Goal: Task Accomplishment & Management: Use online tool/utility

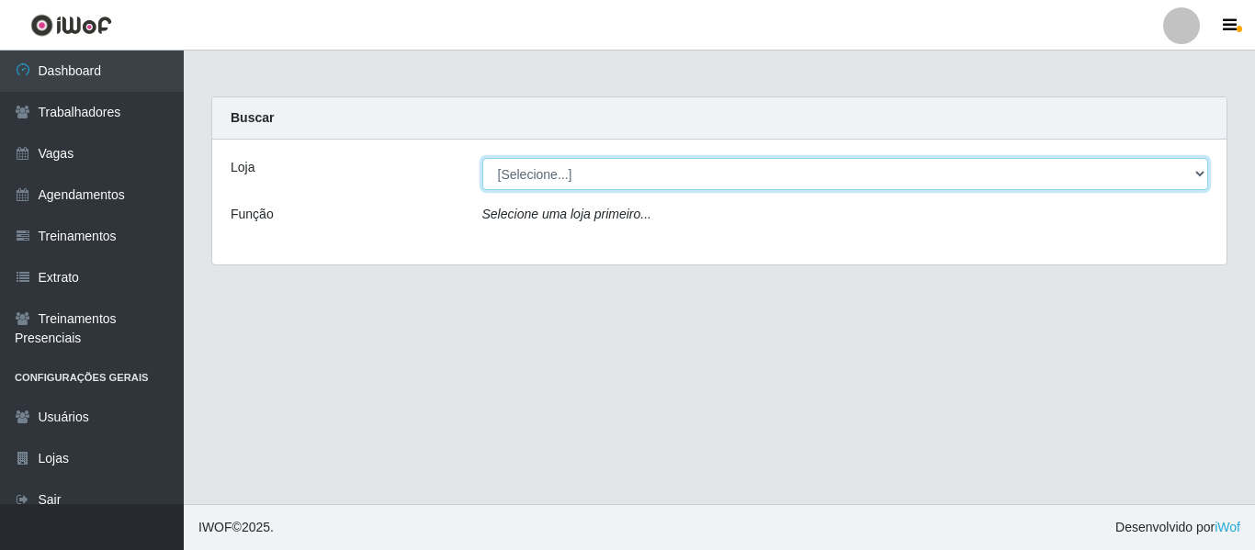
click at [557, 169] on select "[Selecione...] Mister Burg" at bounding box center [845, 174] width 727 height 32
select select "535"
click at [482, 158] on select "[Selecione...] Mister Burg" at bounding box center [845, 174] width 727 height 32
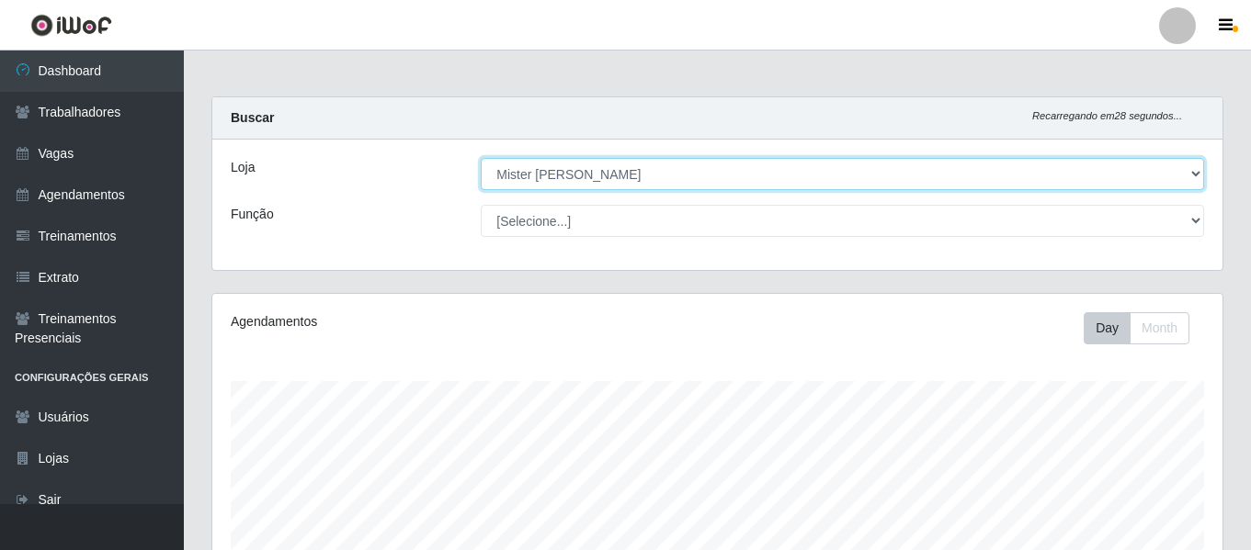
scroll to position [534, 0]
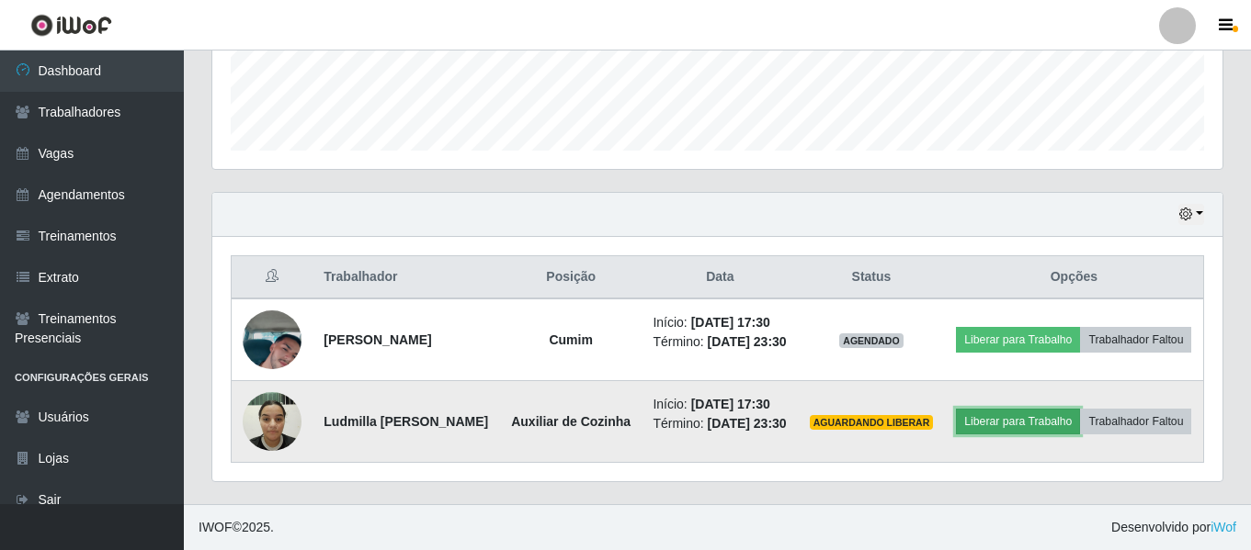
click at [1080, 409] on button "Liberar para Trabalho" at bounding box center [1018, 422] width 124 height 26
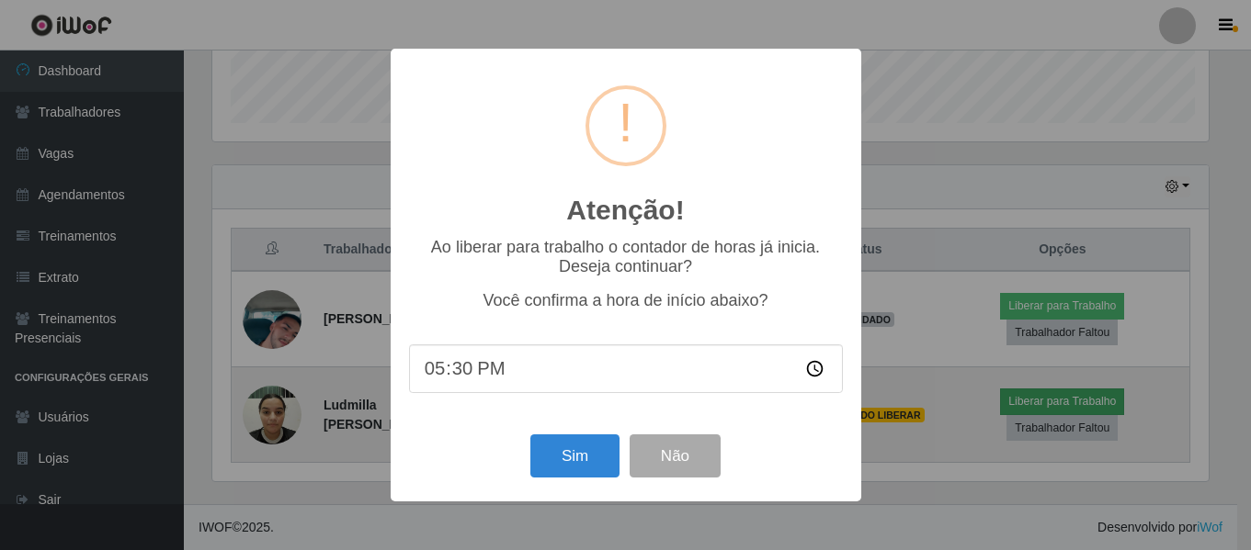
scroll to position [381, 1001]
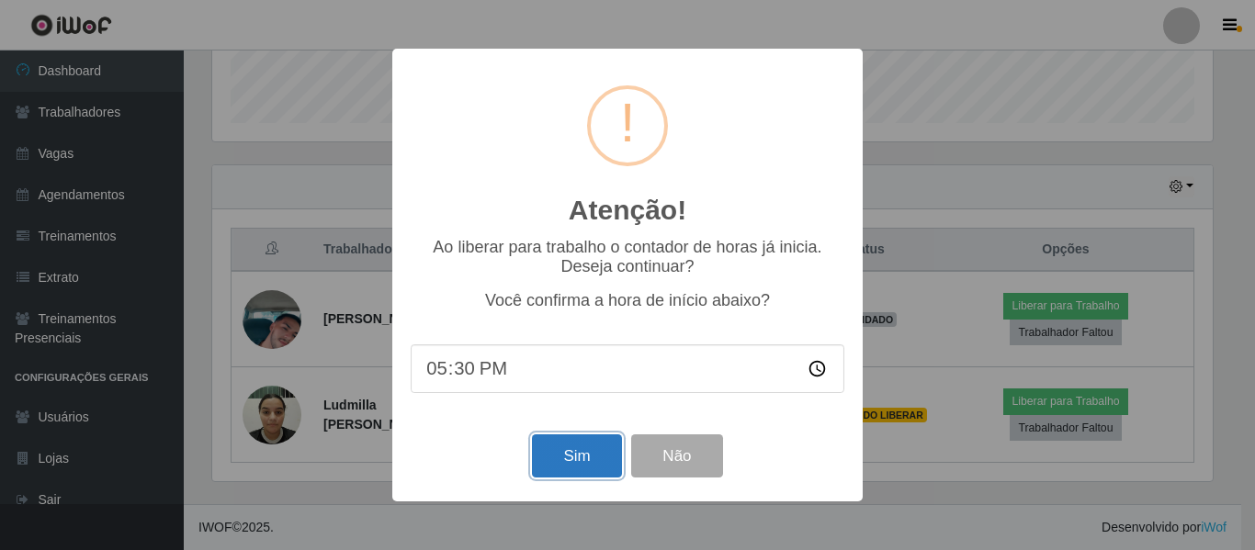
click at [581, 446] on button "Sim" at bounding box center [576, 456] width 89 height 43
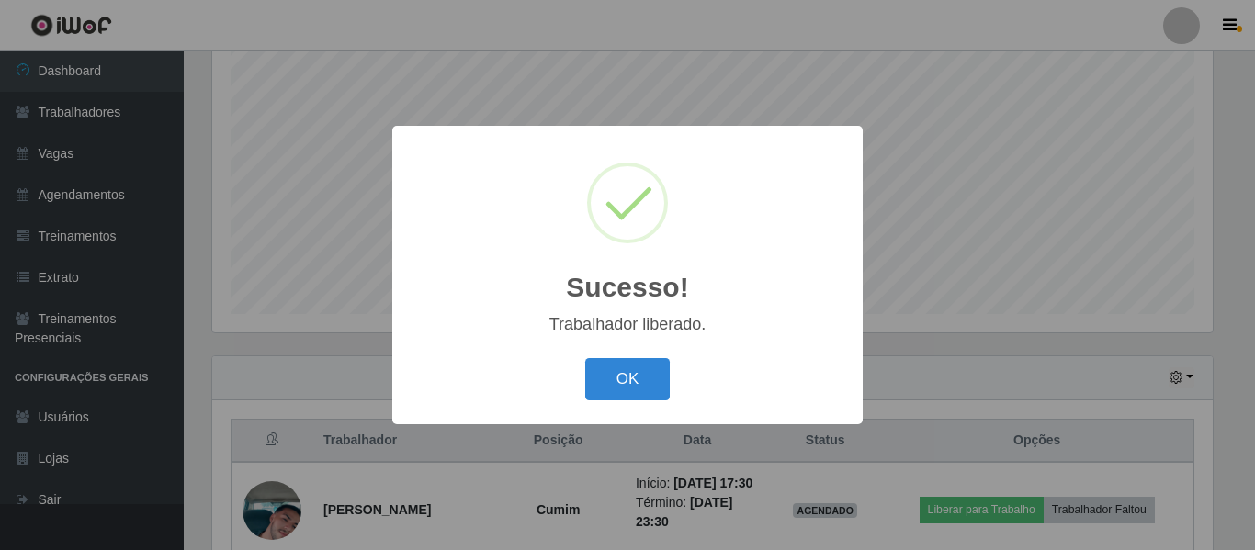
click at [629, 404] on div "OK Cancel" at bounding box center [628, 379] width 434 height 52
click at [629, 376] on button "OK" at bounding box center [627, 379] width 85 height 43
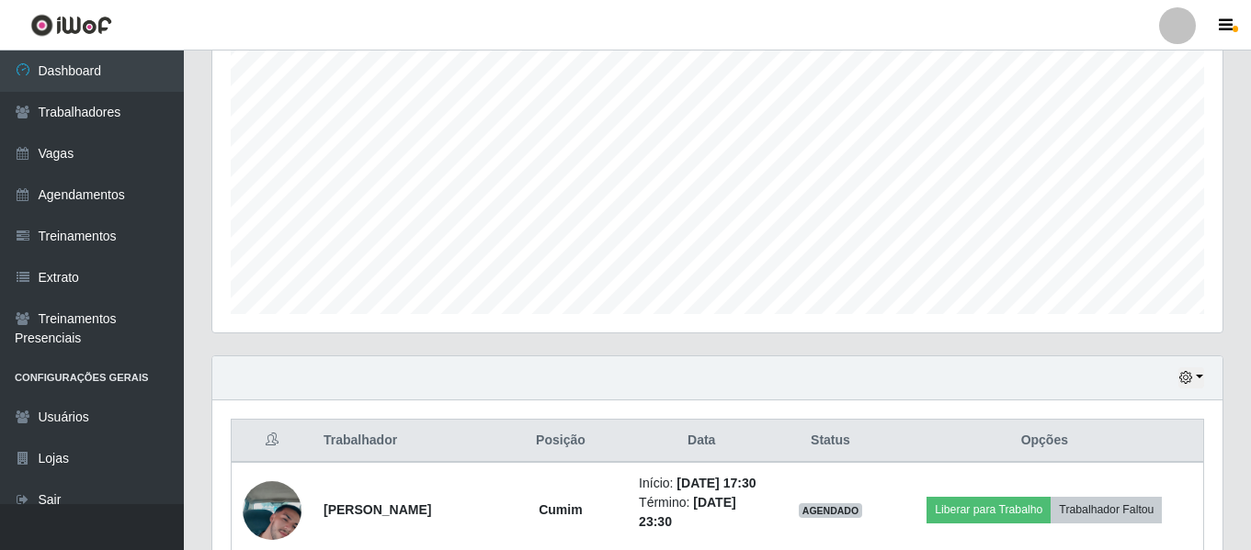
scroll to position [573, 0]
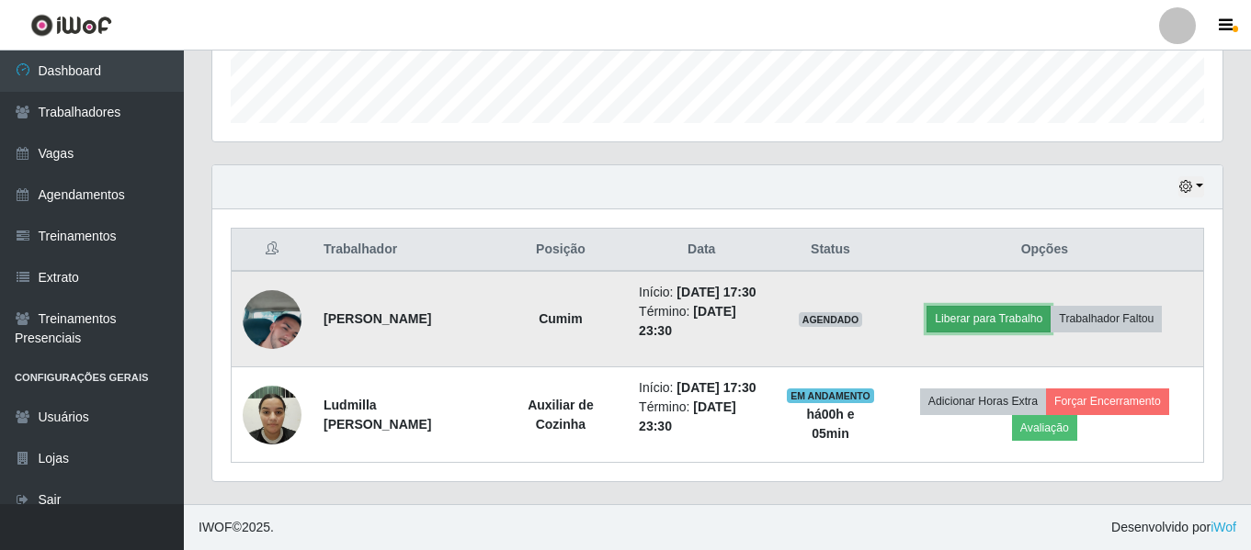
click at [1009, 306] on button "Liberar para Trabalho" at bounding box center [988, 319] width 124 height 26
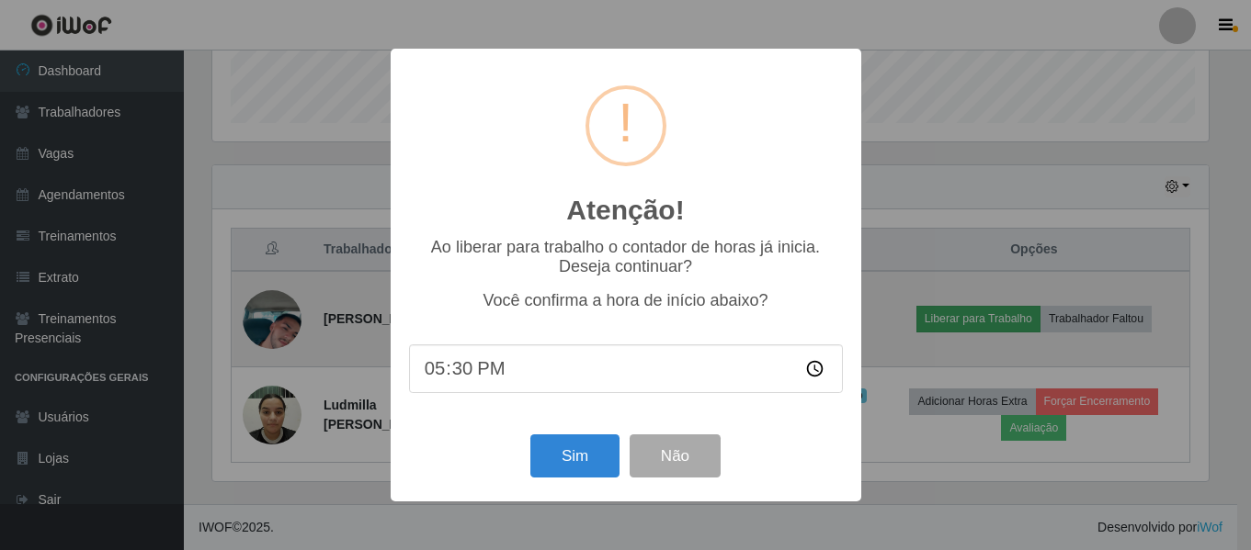
scroll to position [381, 1001]
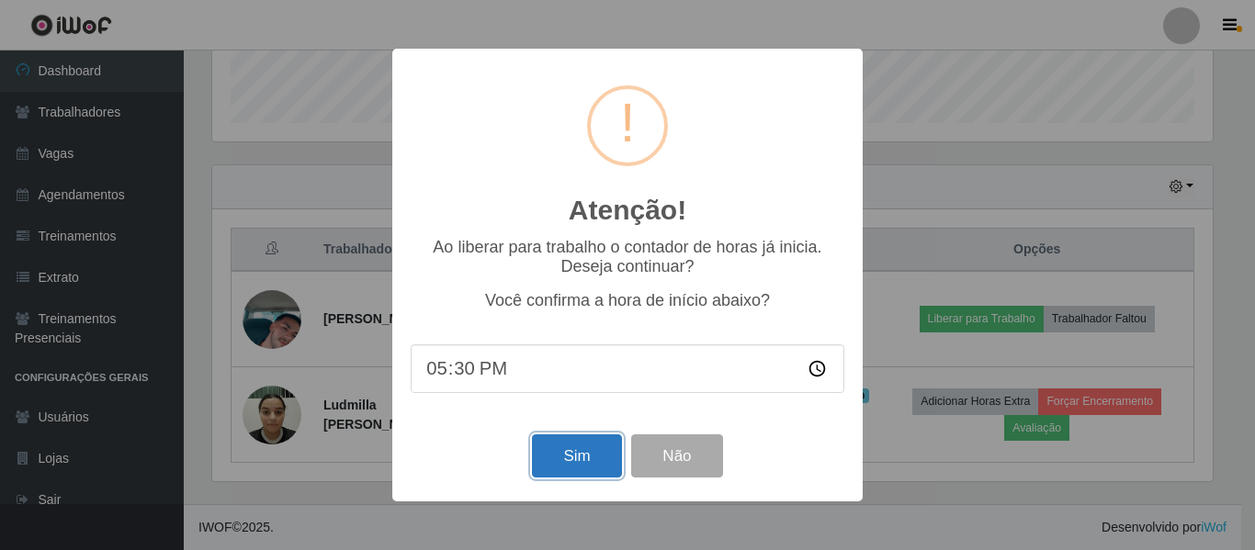
click at [578, 461] on button "Sim" at bounding box center [576, 456] width 89 height 43
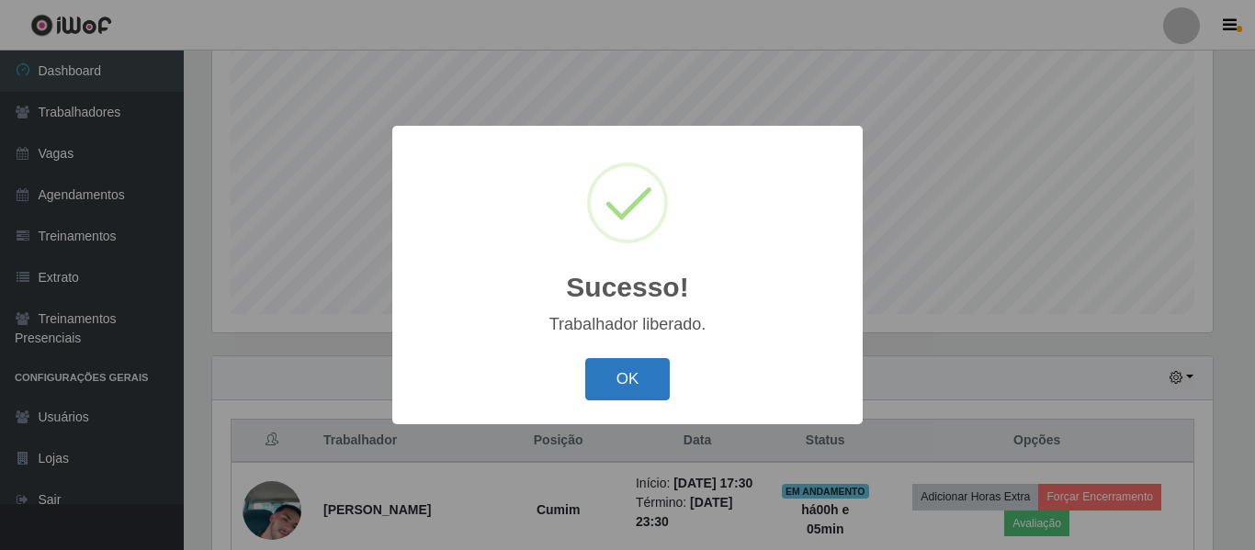
click at [637, 374] on button "OK" at bounding box center [627, 379] width 85 height 43
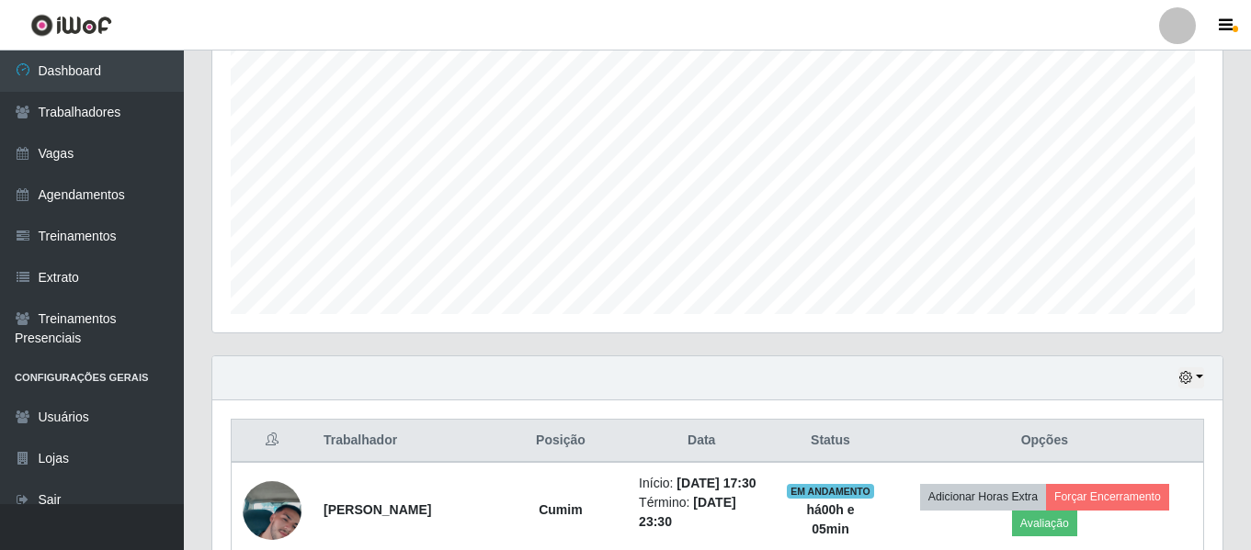
scroll to position [381, 1010]
click at [1182, 378] on icon "button" at bounding box center [1185, 377] width 13 height 13
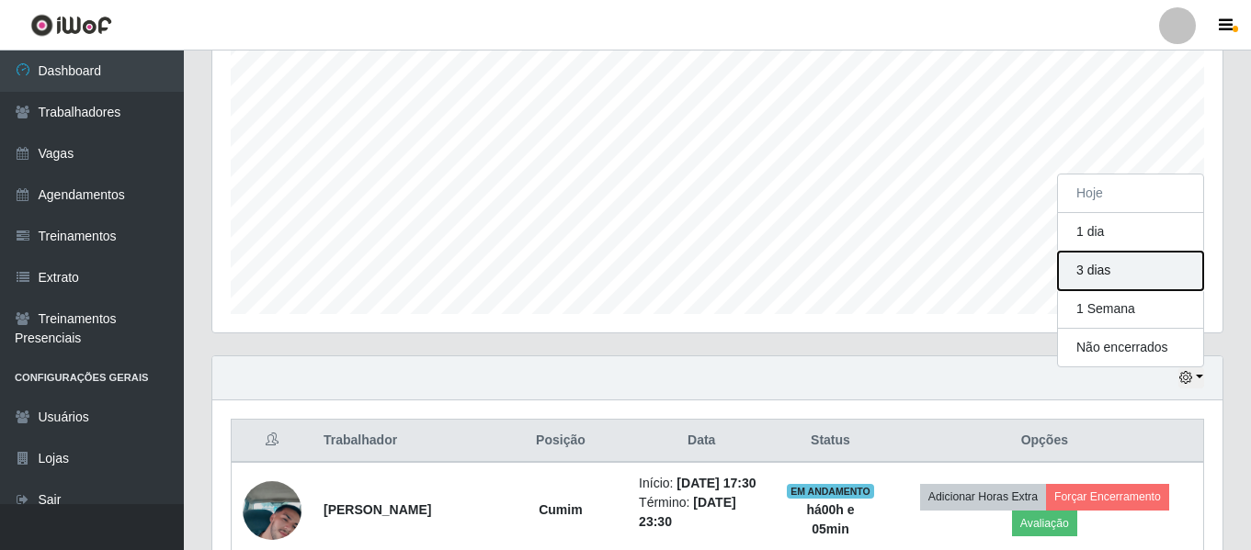
click at [1100, 265] on button "3 dias" at bounding box center [1130, 271] width 145 height 39
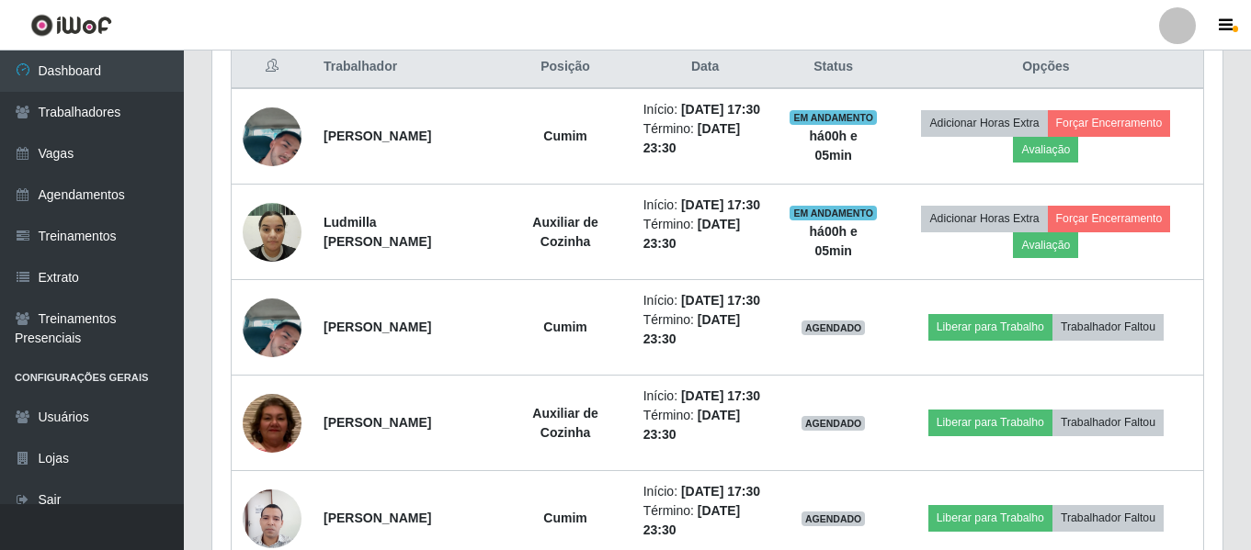
scroll to position [718, 0]
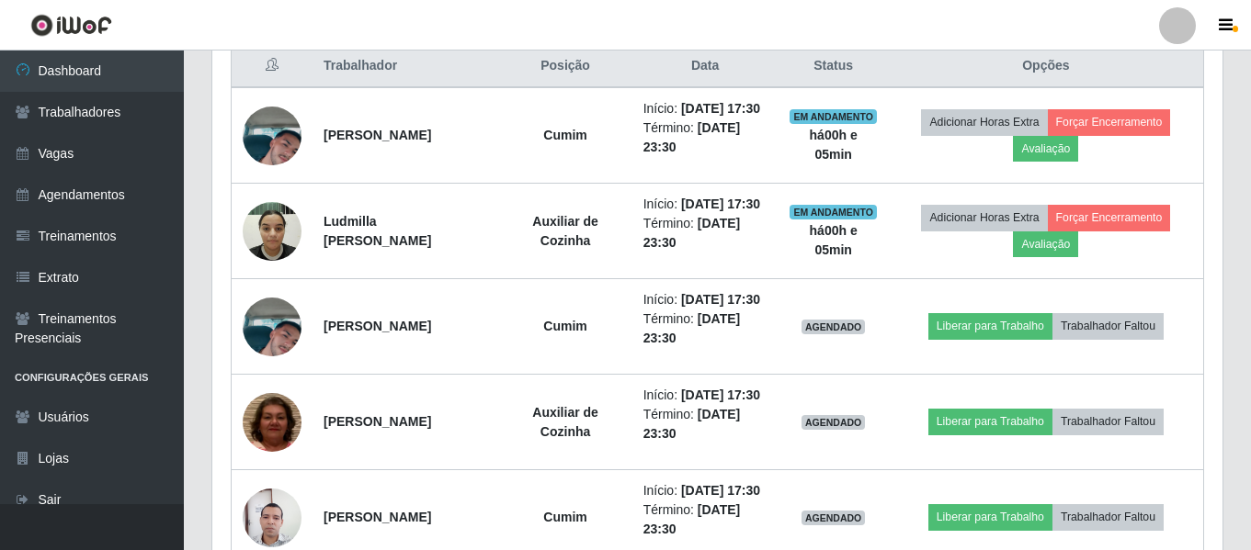
drag, startPoint x: 1231, startPoint y: 346, endPoint x: 1238, endPoint y: 310, distance: 36.4
click at [1238, 310] on div "Carregando... Buscar Recarregando em 2 segundos... Loja [Selecione...] Mister B…" at bounding box center [717, 136] width 1067 height 1515
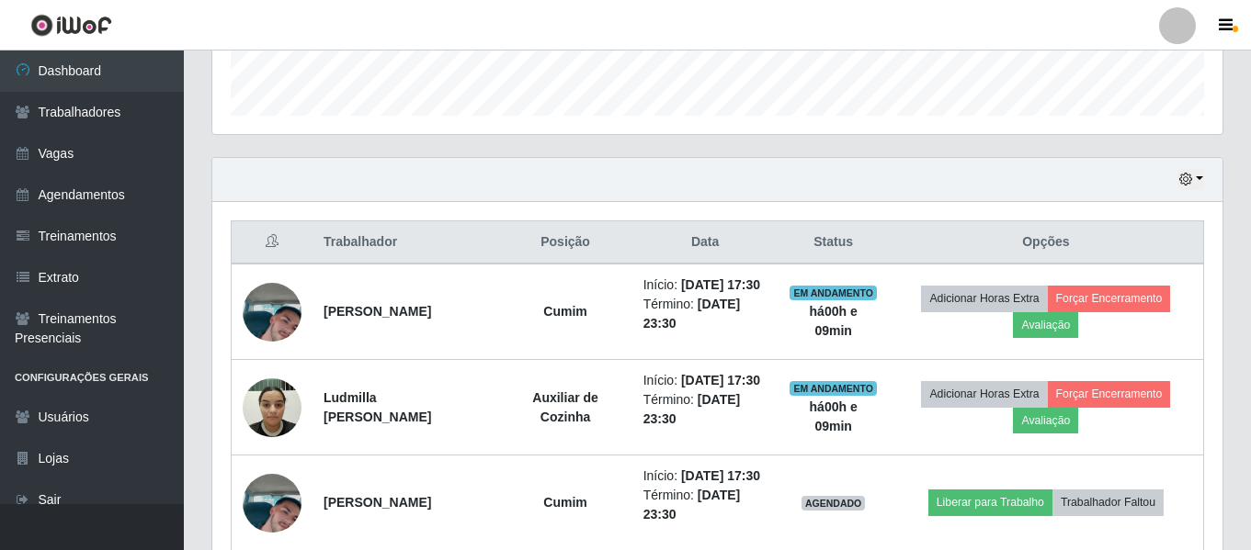
scroll to position [627, 0]
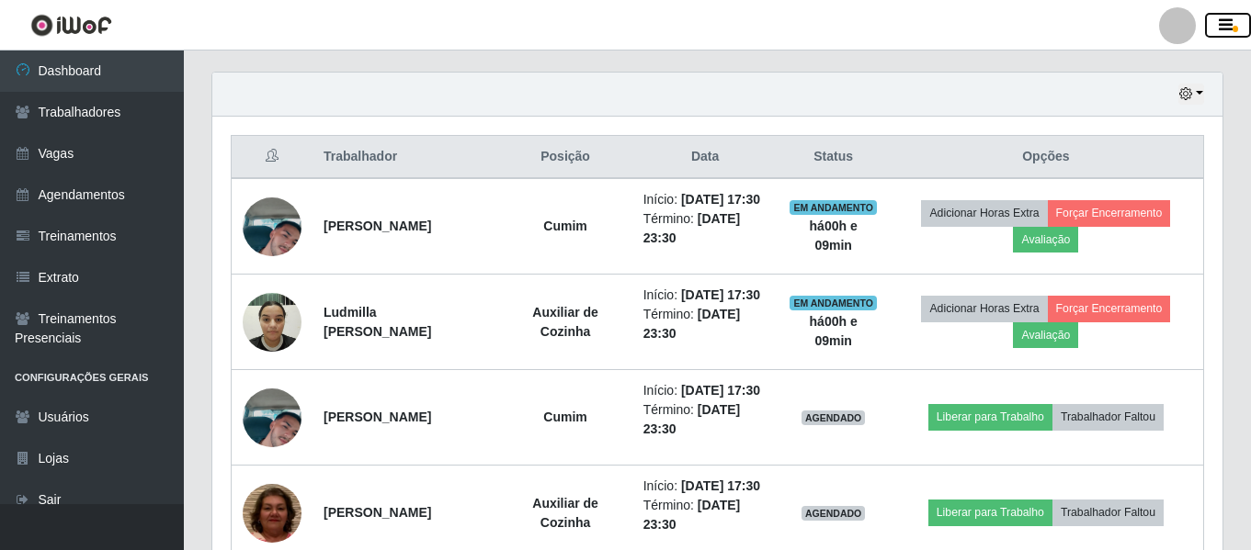
click at [1230, 22] on icon "button" at bounding box center [1226, 25] width 14 height 17
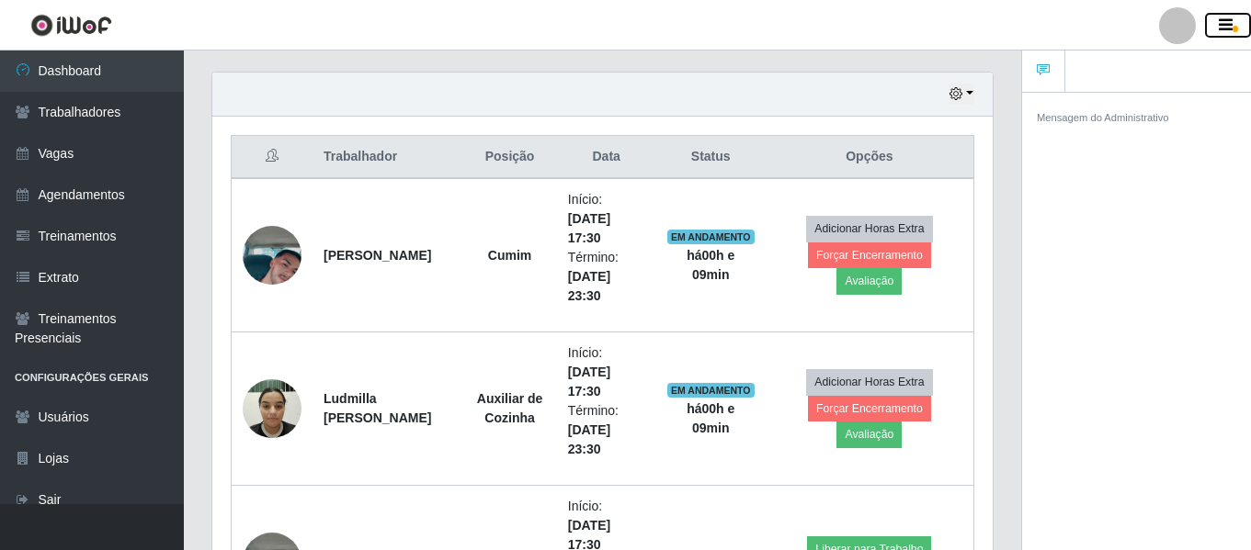
scroll to position [918581, 918182]
click at [1042, 74] on icon at bounding box center [1043, 69] width 13 height 13
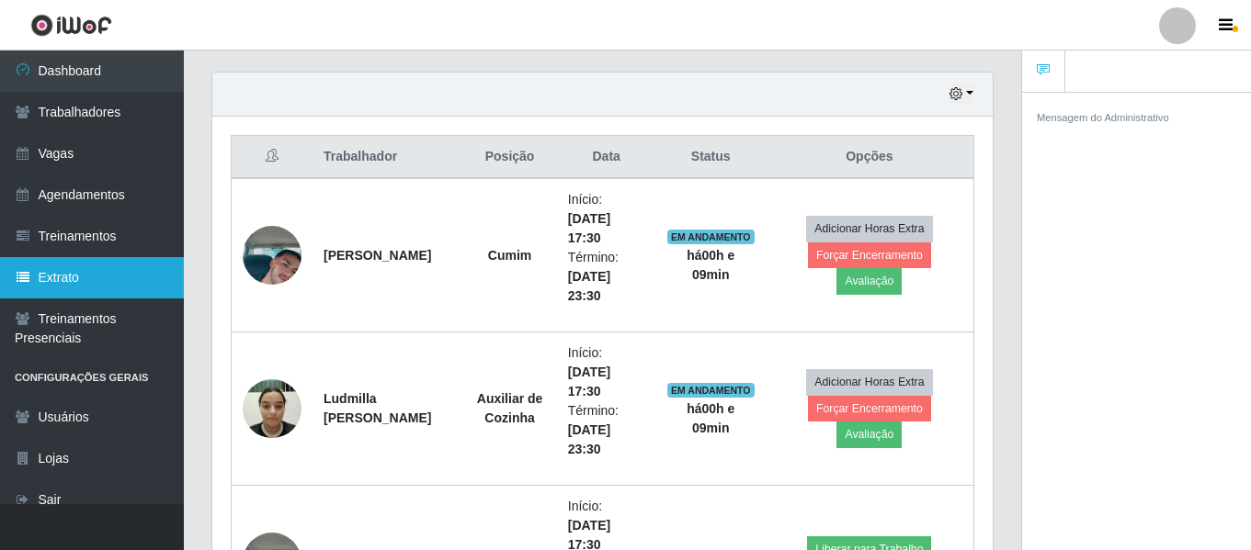
click at [38, 269] on link "Extrato" at bounding box center [92, 277] width 184 height 41
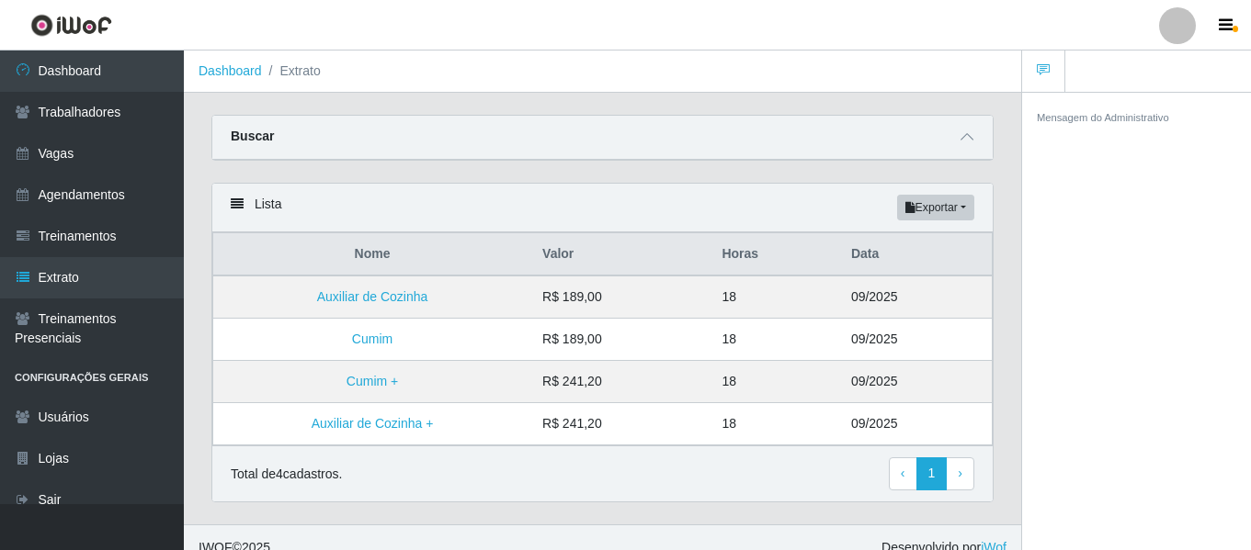
scroll to position [21, 0]
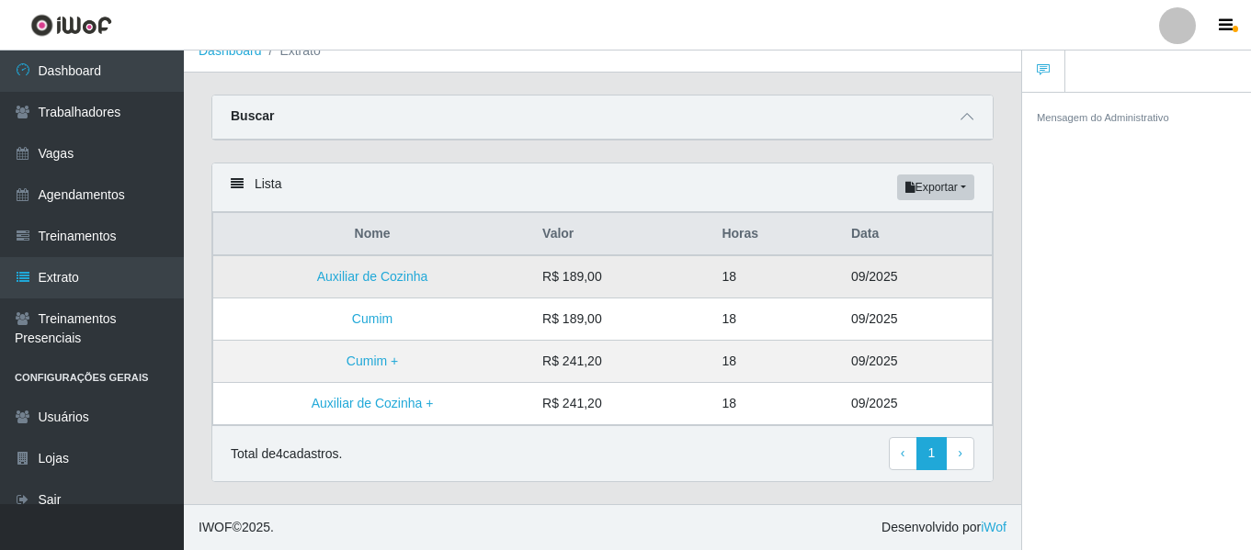
click at [522, 271] on td "Auxiliar de Cozinha" at bounding box center [372, 276] width 319 height 43
